Goal: Task Accomplishment & Management: Use online tool/utility

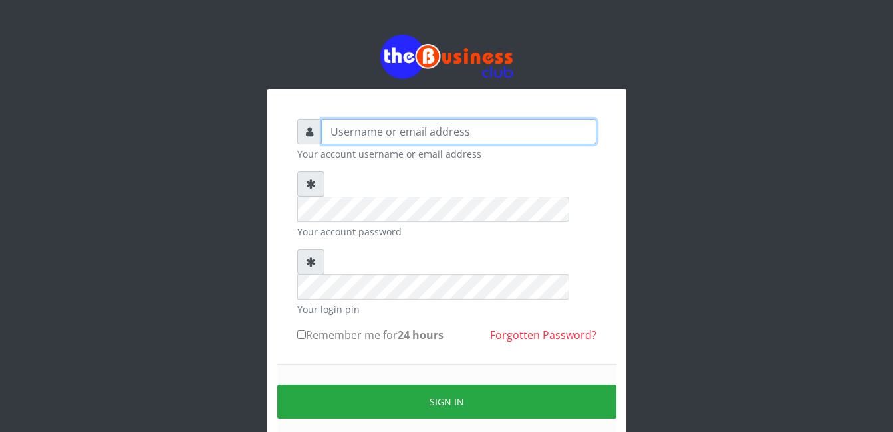
type input "adejimifunmilola829@gmail.com"
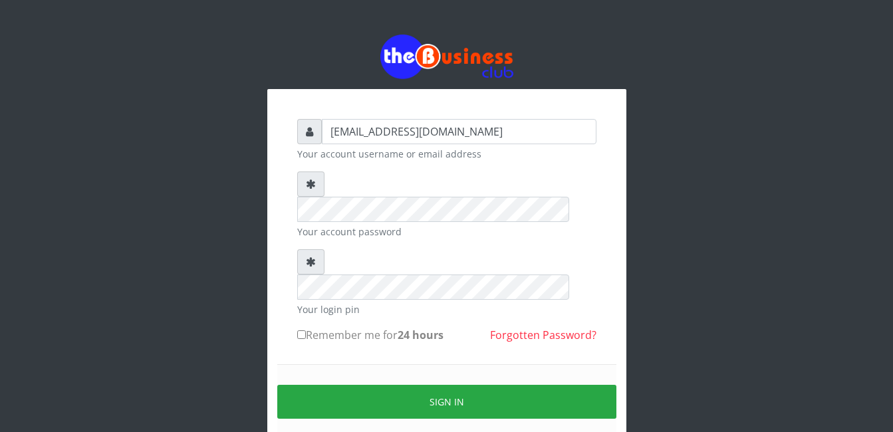
click at [301, 331] on input "Remember me for 24 hours" at bounding box center [301, 335] width 9 height 9
checkbox input "true"
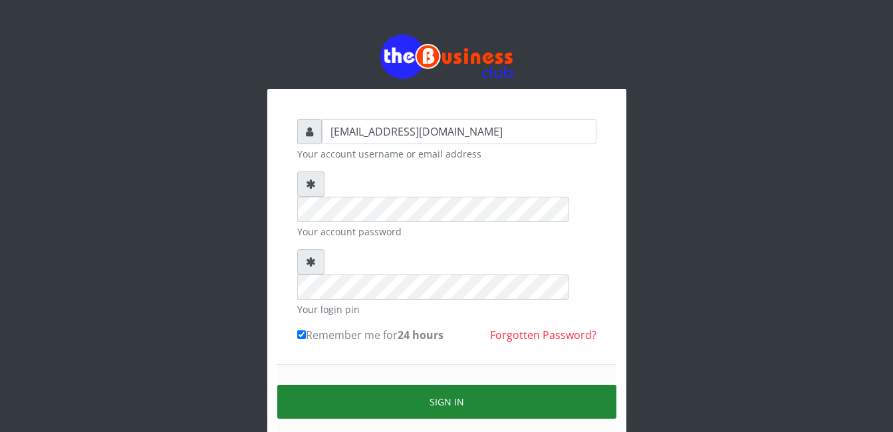
click at [434, 385] on button "Sign in" at bounding box center [446, 402] width 339 height 34
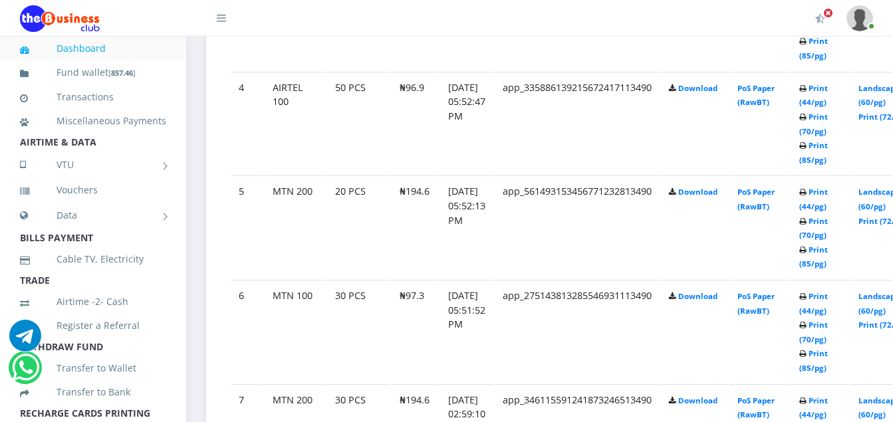
scroll to position [1091, 0]
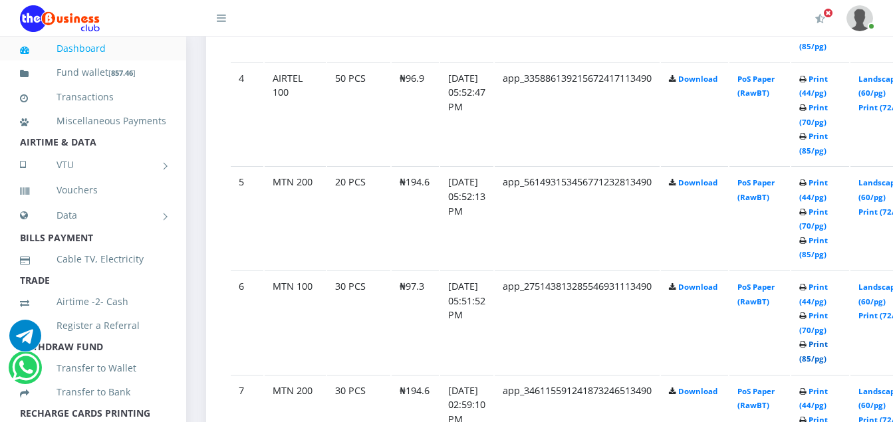
click at [828, 342] on link "Print (85/pg)" at bounding box center [813, 351] width 29 height 25
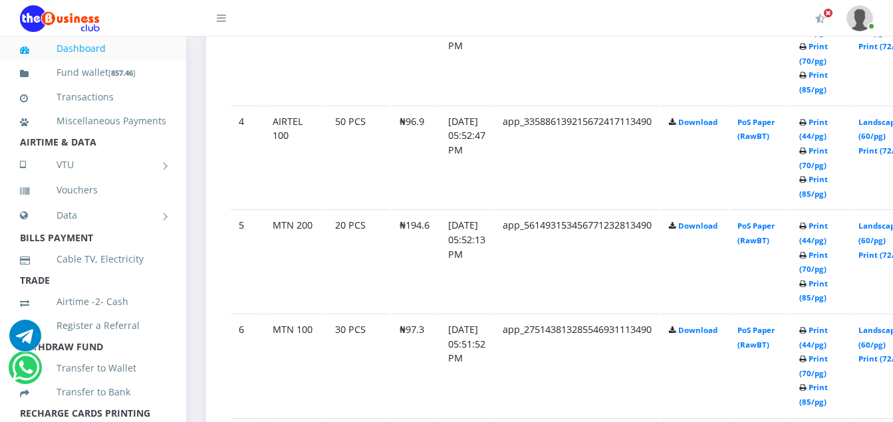
scroll to position [1091, 0]
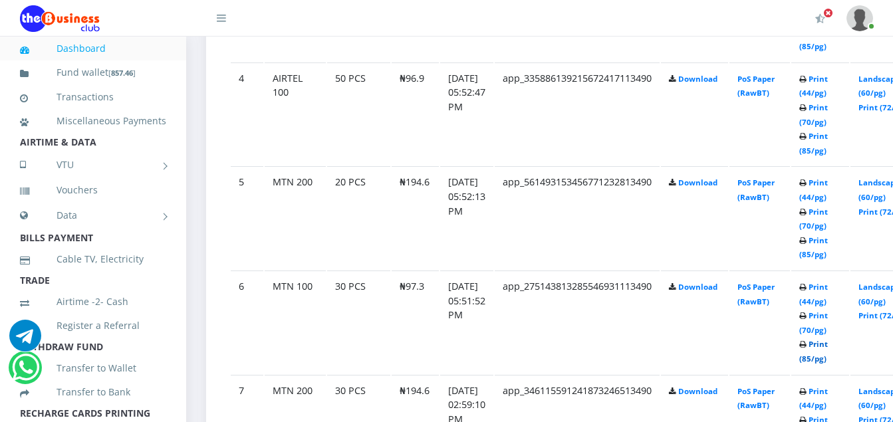
click at [828, 346] on link "Print (85/pg)" at bounding box center [813, 351] width 29 height 25
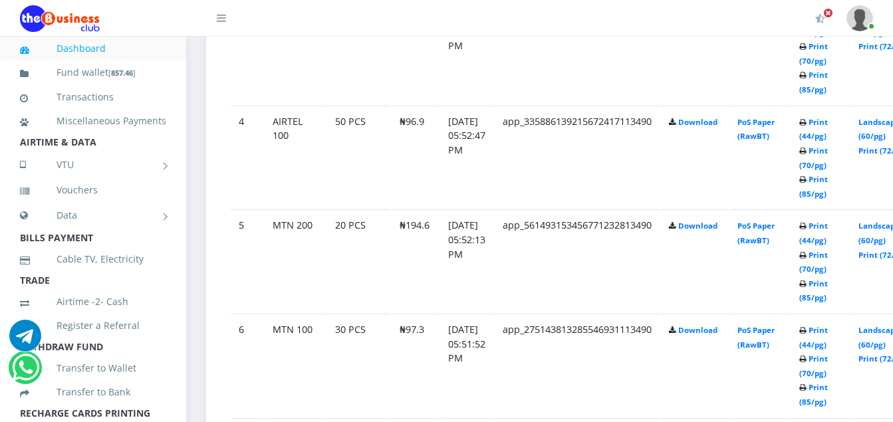
scroll to position [1091, 0]
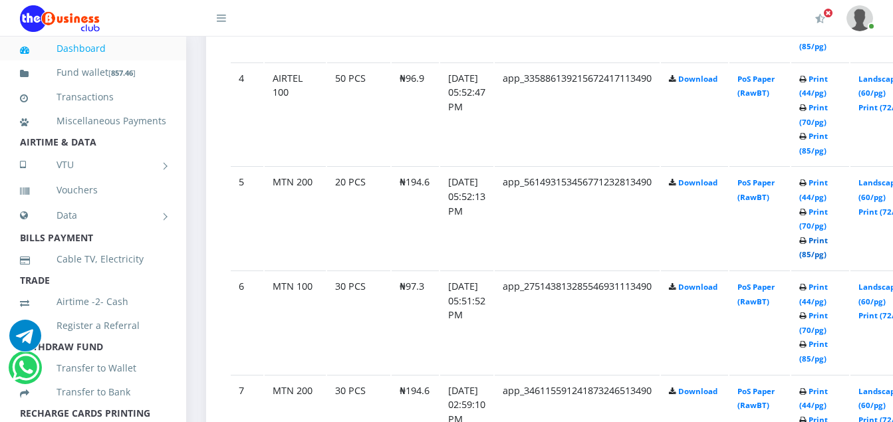
click at [828, 241] on link "Print (85/pg)" at bounding box center [813, 247] width 29 height 25
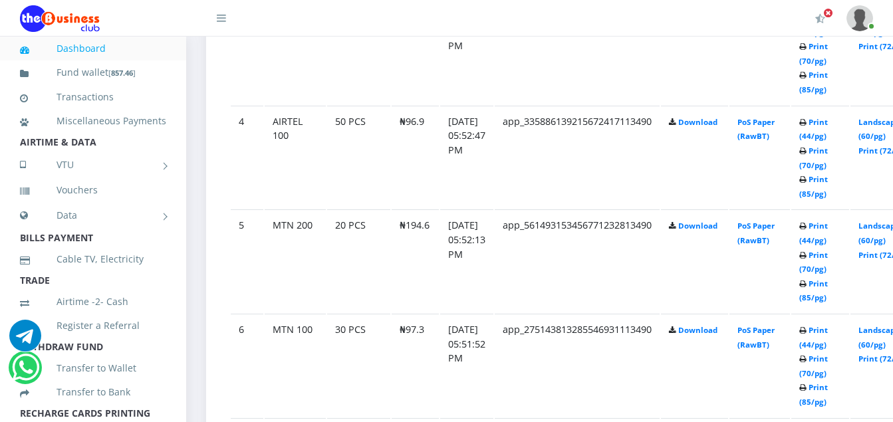
scroll to position [1091, 0]
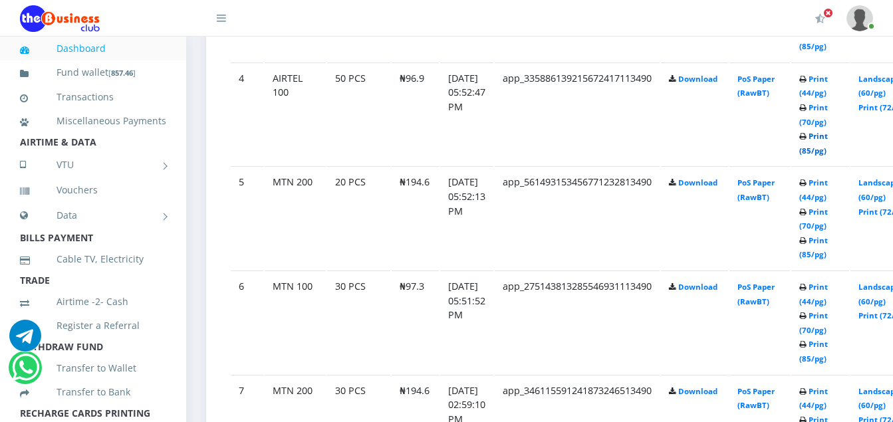
click at [828, 140] on link "Print (85/pg)" at bounding box center [813, 143] width 29 height 25
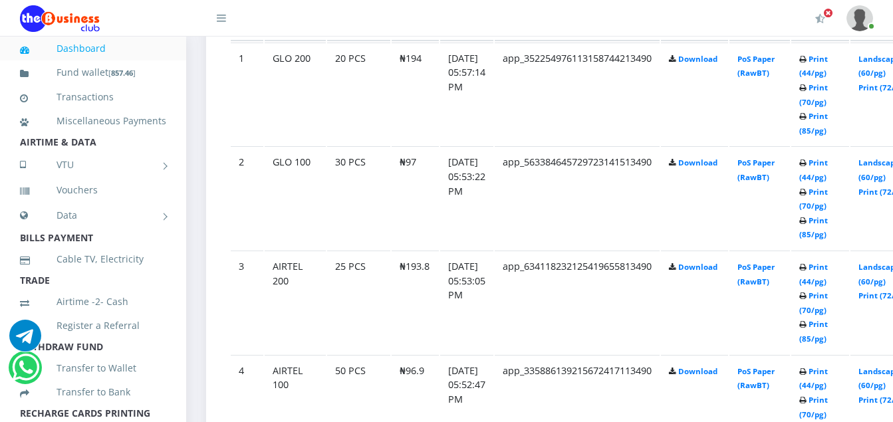
scroll to position [771, 0]
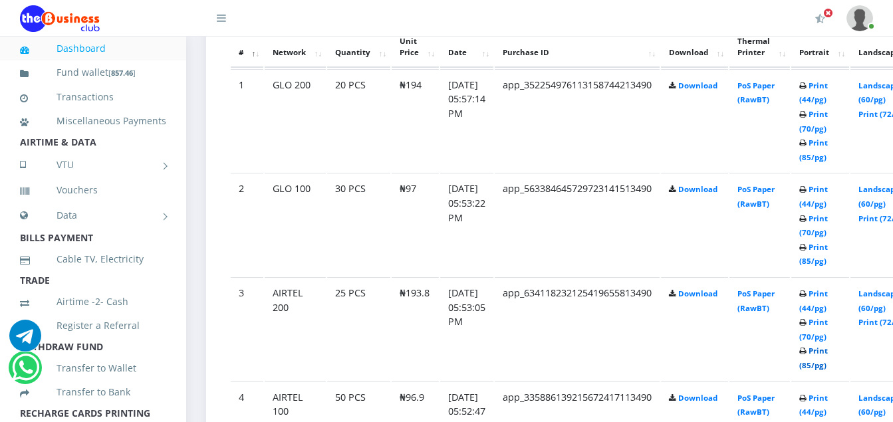
click at [828, 351] on link "Print (85/pg)" at bounding box center [813, 358] width 29 height 25
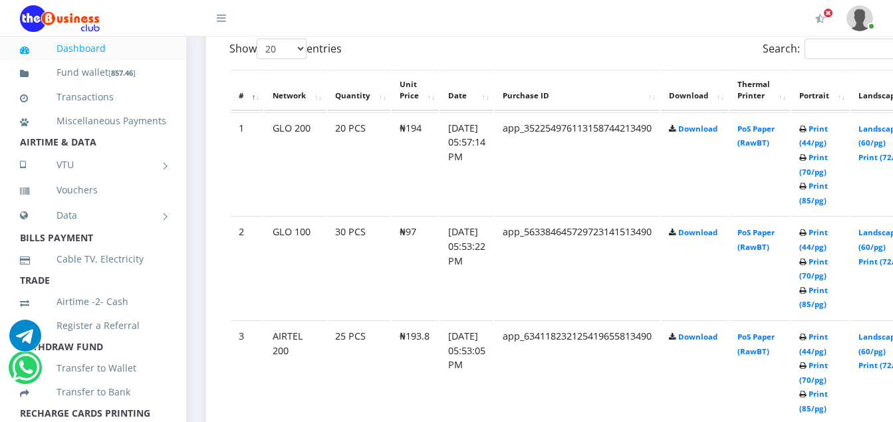
scroll to position [771, 0]
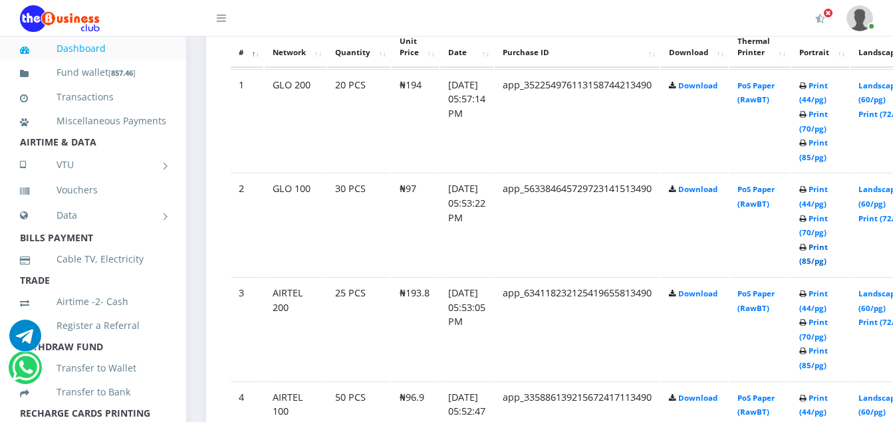
click at [828, 249] on link "Print (85/pg)" at bounding box center [813, 254] width 29 height 25
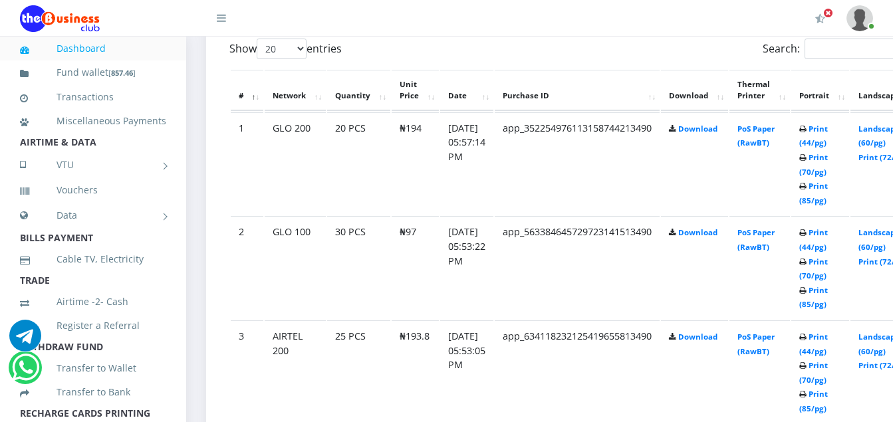
scroll to position [771, 0]
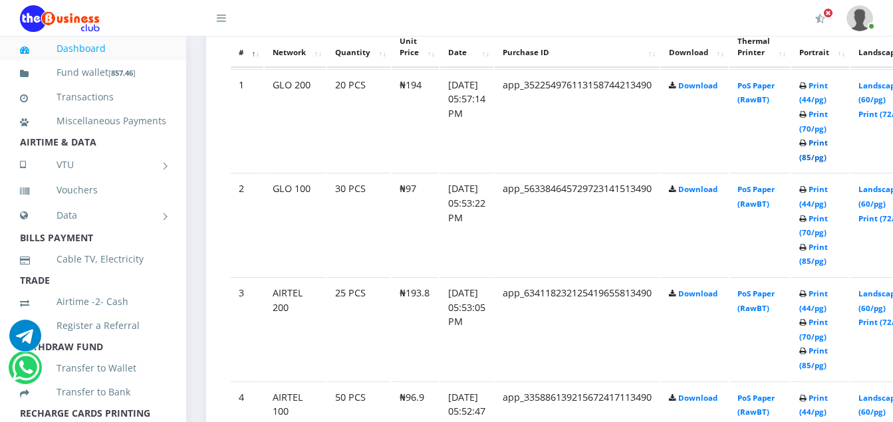
click at [828, 142] on link "Print (85/pg)" at bounding box center [813, 150] width 29 height 25
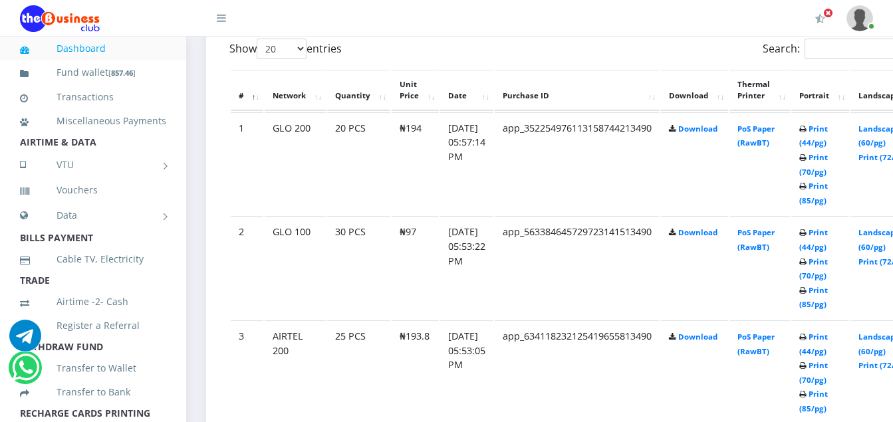
scroll to position [771, 0]
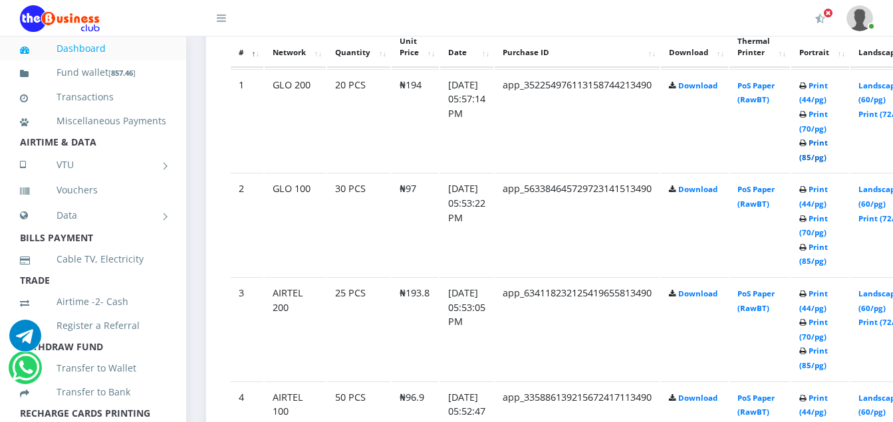
click at [828, 144] on link "Print (85/pg)" at bounding box center [813, 150] width 29 height 25
